Goal: Task Accomplishment & Management: Manage account settings

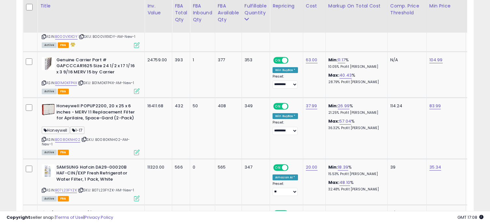
scroll to position [0, 32]
